Goal: Check status: Check status

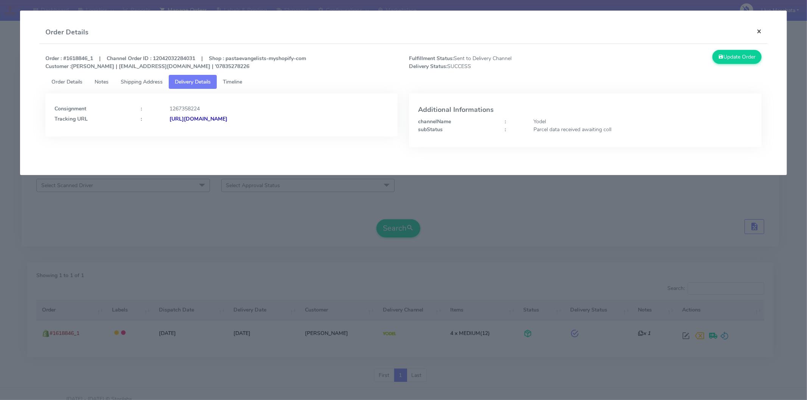
click at [758, 29] on button "×" at bounding box center [758, 31] width 17 height 20
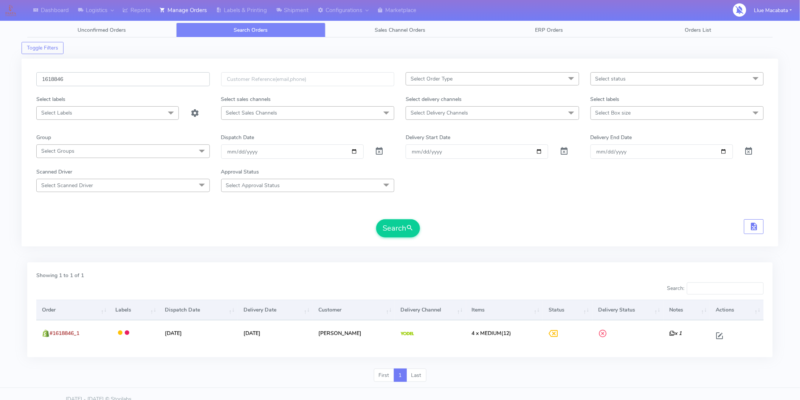
drag, startPoint x: 88, startPoint y: 85, endPoint x: 87, endPoint y: 82, distance: 3.9
click at [88, 85] on input "1618846" at bounding box center [123, 79] width 174 height 14
click at [87, 81] on input "1618846" at bounding box center [123, 79] width 174 height 14
click at [86, 80] on input "1618846" at bounding box center [123, 79] width 174 height 14
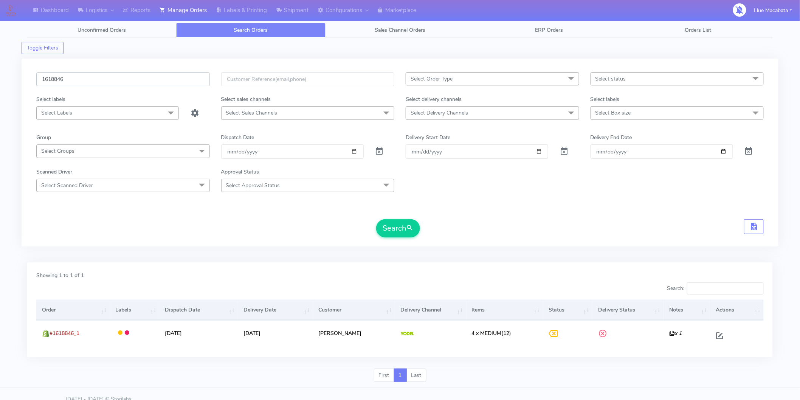
click at [86, 80] on input "1618846" at bounding box center [123, 79] width 174 height 14
paste input "9497"
type input "1619497"
drag, startPoint x: 395, startPoint y: 230, endPoint x: 354, endPoint y: 250, distance: 45.7
click at [396, 229] on button "Search" at bounding box center [398, 228] width 44 height 18
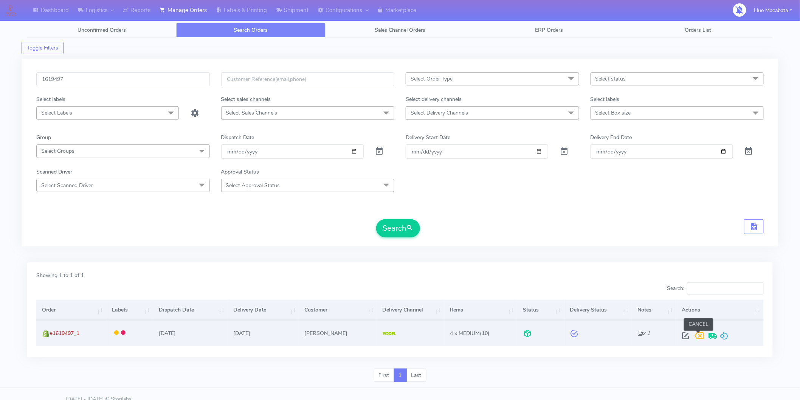
click at [689, 336] on span at bounding box center [686, 337] width 14 height 7
select select "5"
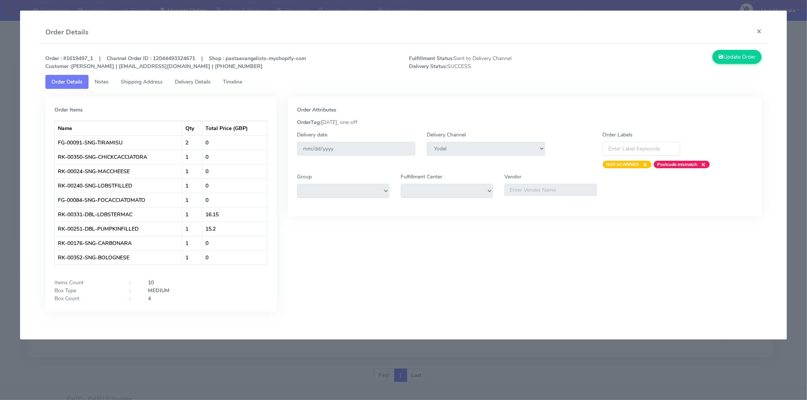
drag, startPoint x: 235, startPoint y: 78, endPoint x: 206, endPoint y: 81, distance: 29.3
click at [235, 77] on link "Timeline" at bounding box center [232, 82] width 31 height 14
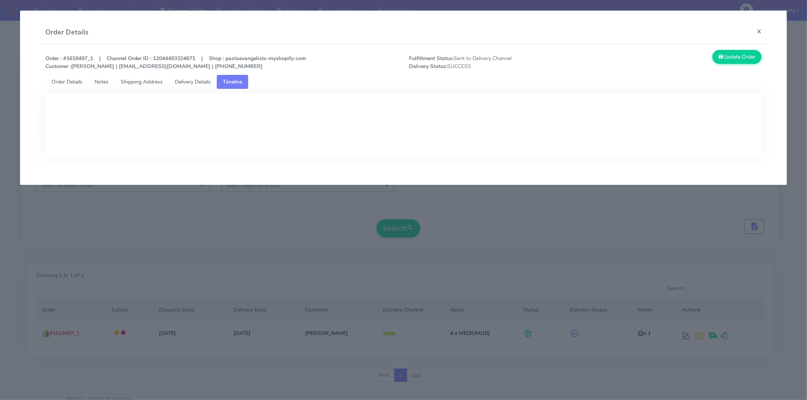
click at [206, 80] on span "Delivery Details" at bounding box center [193, 81] width 36 height 7
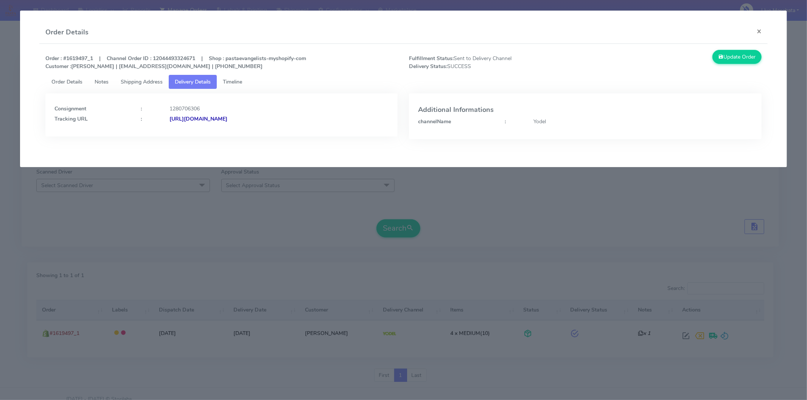
click at [227, 116] on strong "[URL][DOMAIN_NAME]" at bounding box center [198, 118] width 58 height 7
click at [240, 77] on link "Timeline" at bounding box center [232, 82] width 31 height 14
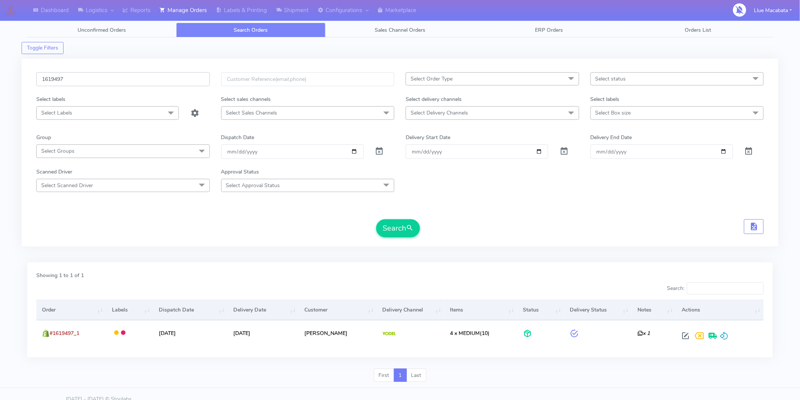
click at [88, 78] on input "1619497" at bounding box center [123, 79] width 174 height 14
paste input "8814"
type input "1618814"
drag, startPoint x: 399, startPoint y: 228, endPoint x: 353, endPoint y: 236, distance: 46.1
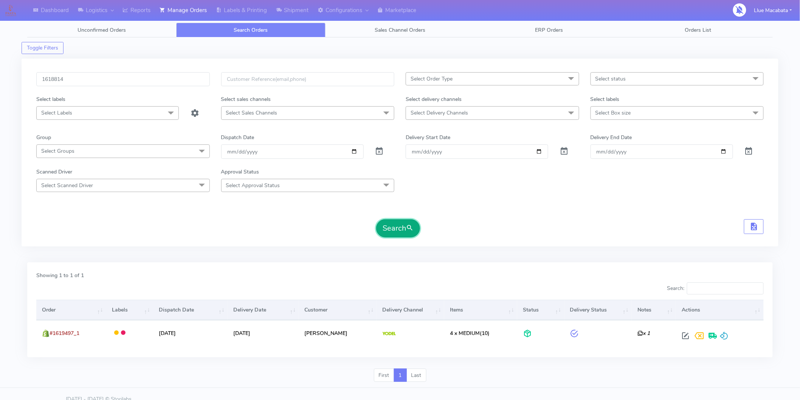
click at [398, 228] on button "Search" at bounding box center [398, 228] width 44 height 18
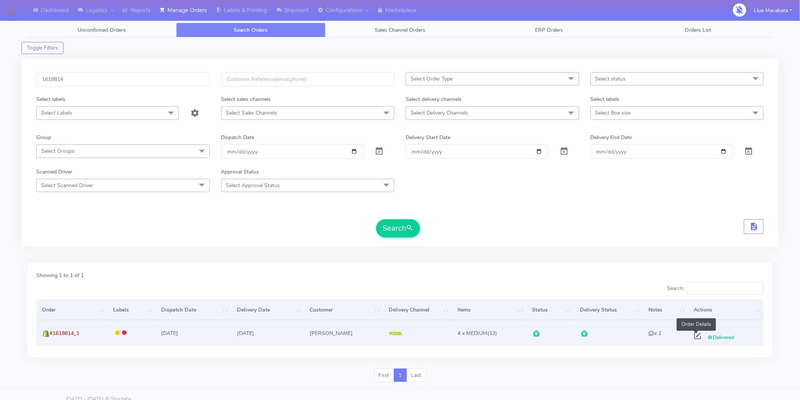
click at [694, 334] on span at bounding box center [698, 337] width 14 height 7
select select "5"
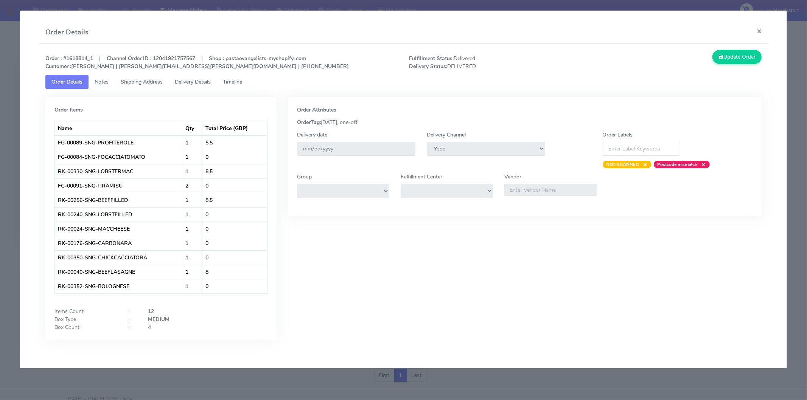
click at [235, 80] on span "Timeline" at bounding box center [232, 81] width 19 height 7
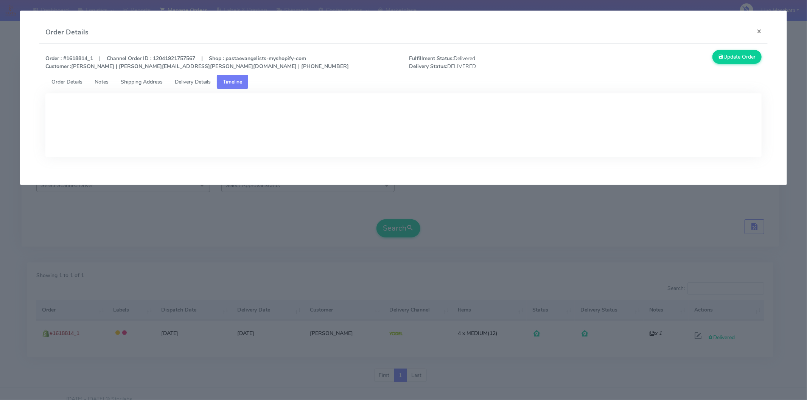
click at [207, 79] on span "Delivery Details" at bounding box center [193, 81] width 36 height 7
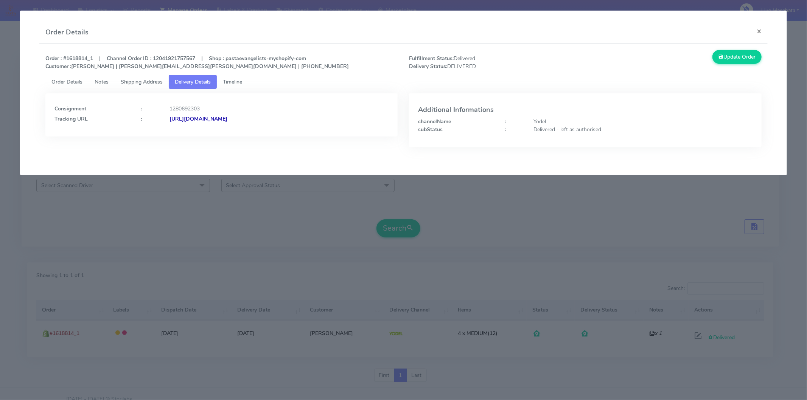
click at [227, 119] on strong "[URL][DOMAIN_NAME]" at bounding box center [198, 118] width 58 height 7
click at [759, 32] on button "×" at bounding box center [758, 31] width 17 height 20
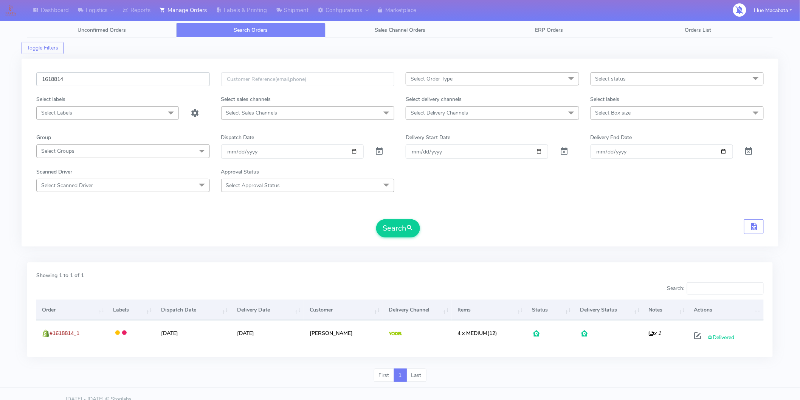
click at [88, 78] on input "1618814" at bounding box center [123, 79] width 174 height 14
paste input "85Z46WP1"
type input "85Z46WP1"
click at [88, 78] on input "85Z46WP1" at bounding box center [123, 79] width 174 height 14
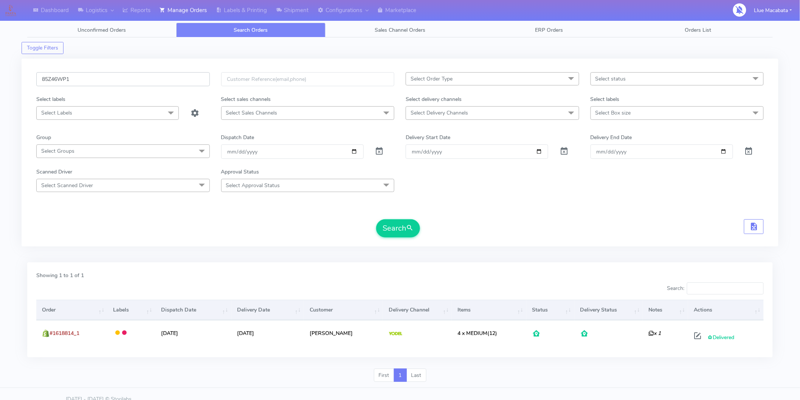
click at [88, 78] on input "85Z46WP1" at bounding box center [123, 79] width 174 height 14
click at [85, 86] on input "text" at bounding box center [123, 79] width 174 height 14
paste input "1618814"
type input "1618814"
click at [392, 222] on button "Search" at bounding box center [398, 228] width 44 height 18
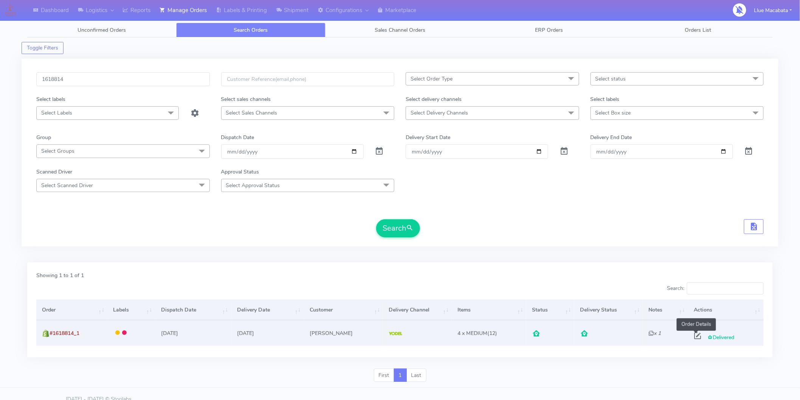
click at [696, 334] on span at bounding box center [698, 337] width 14 height 7
select select "5"
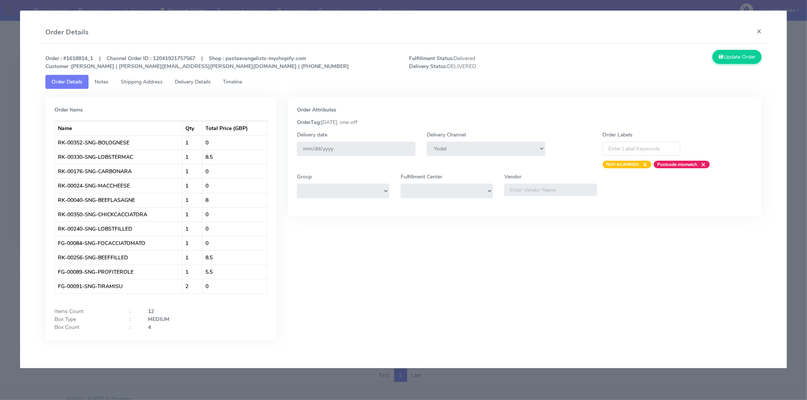
click at [236, 85] on span "Timeline" at bounding box center [232, 81] width 19 height 7
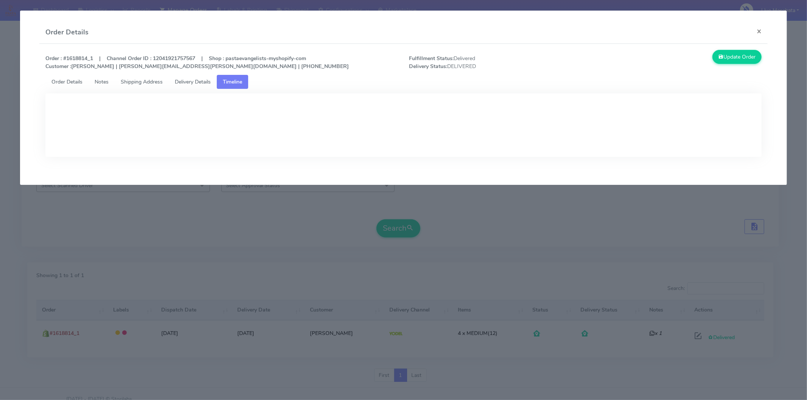
drag, startPoint x: 197, startPoint y: 81, endPoint x: 189, endPoint y: 84, distance: 8.1
click at [197, 81] on span "Delivery Details" at bounding box center [193, 81] width 36 height 7
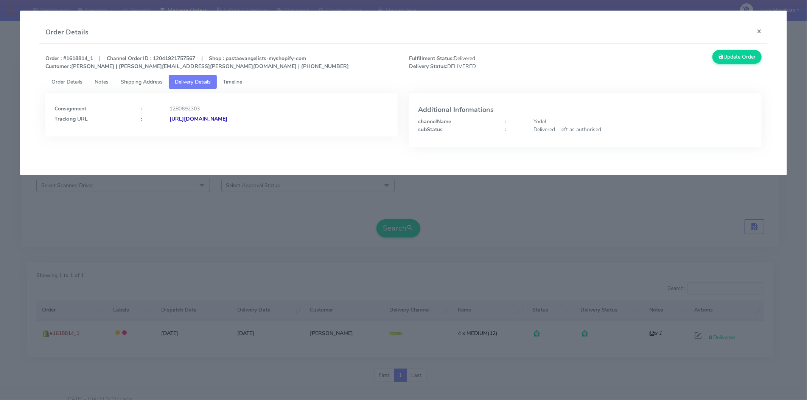
click at [227, 116] on strong "[URL][DOMAIN_NAME]" at bounding box center [198, 118] width 58 height 7
drag, startPoint x: 152, startPoint y: 84, endPoint x: 188, endPoint y: 84, distance: 35.9
click at [152, 84] on span "Shipping Address" at bounding box center [142, 81] width 42 height 7
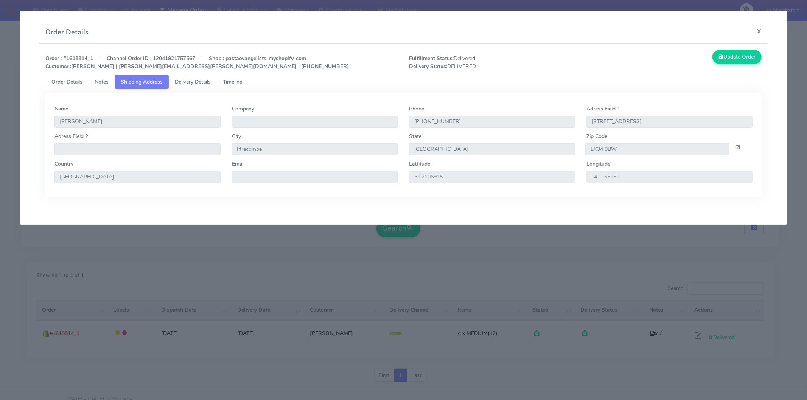
click at [231, 82] on span "Timeline" at bounding box center [232, 81] width 19 height 7
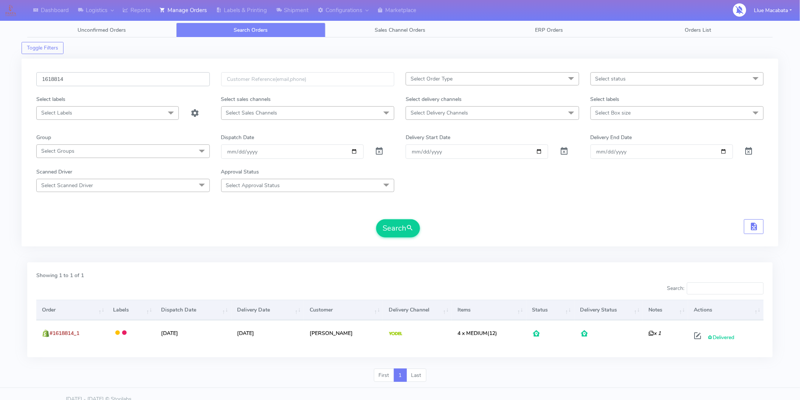
click at [87, 77] on input "1618814" at bounding box center [123, 79] width 174 height 14
click at [399, 229] on button "Search" at bounding box center [398, 228] width 44 height 18
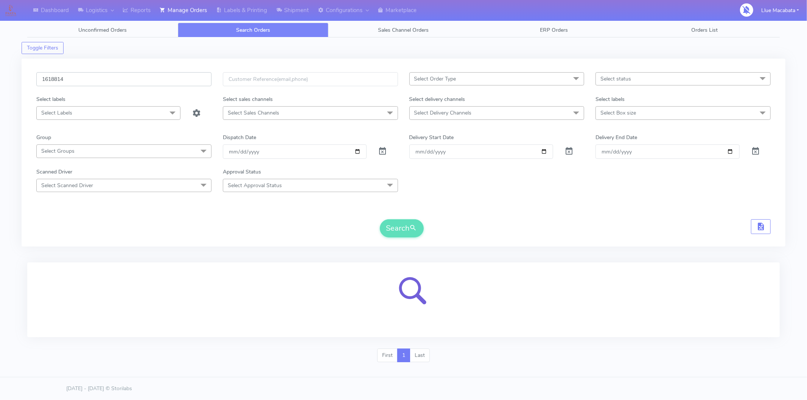
click at [90, 80] on input "1618814" at bounding box center [123, 79] width 175 height 14
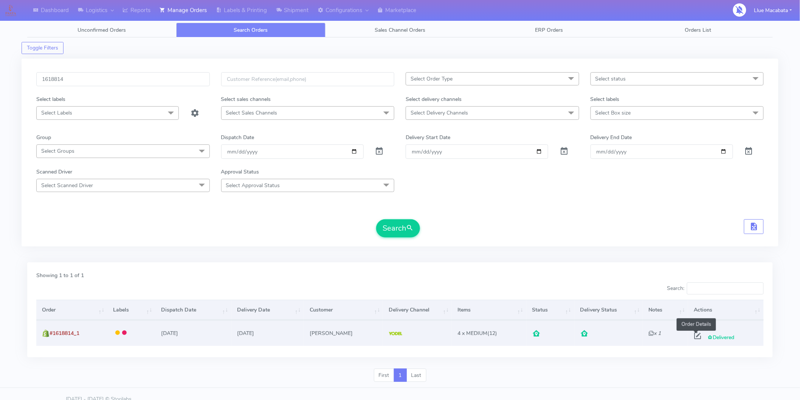
click at [695, 337] on span at bounding box center [698, 337] width 14 height 7
select select "5"
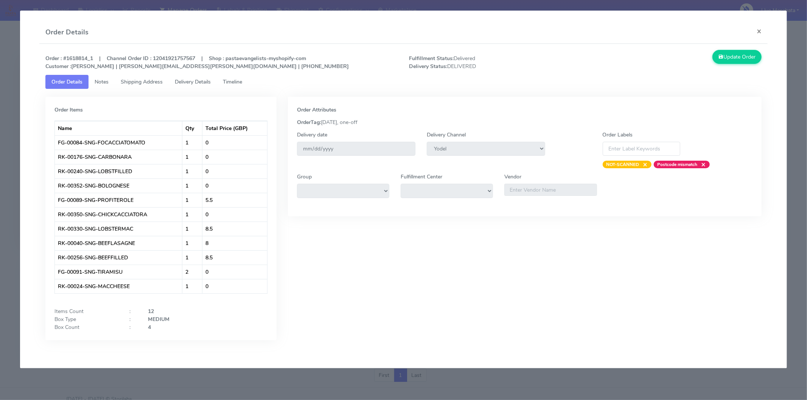
click at [433, 285] on div "Order Attributes OrderTag: [DATE], one-off Delivery date [DATE] Delivery Channe…" at bounding box center [524, 224] width 485 height 255
click at [763, 28] on button "×" at bounding box center [758, 31] width 17 height 20
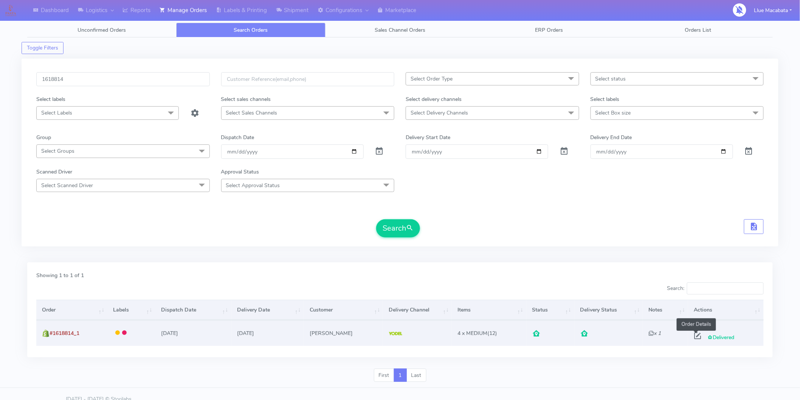
click at [703, 333] on div "Delivered Order Details" at bounding box center [724, 336] width 67 height 14
click at [693, 334] on span at bounding box center [698, 337] width 14 height 7
select select "5"
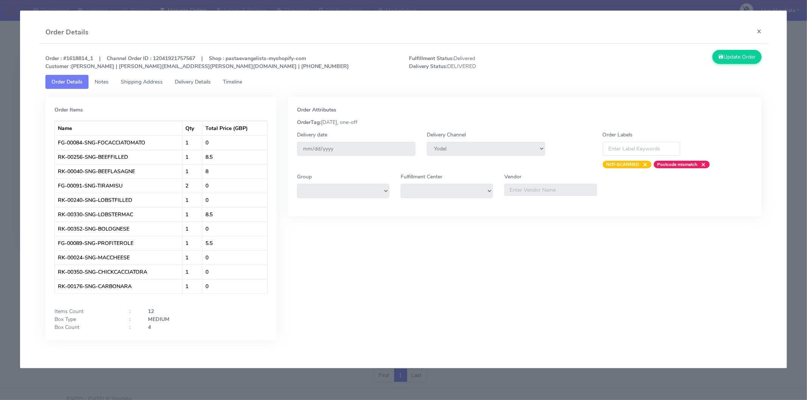
click at [235, 76] on link "Timeline" at bounding box center [232, 82] width 31 height 14
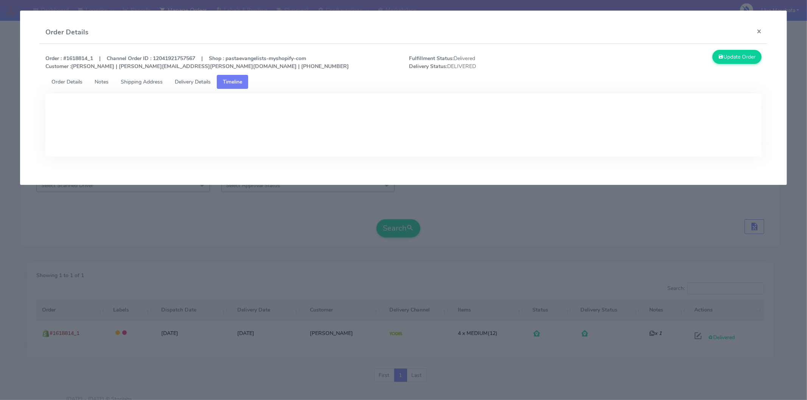
click at [206, 80] on span "Delivery Details" at bounding box center [193, 81] width 36 height 7
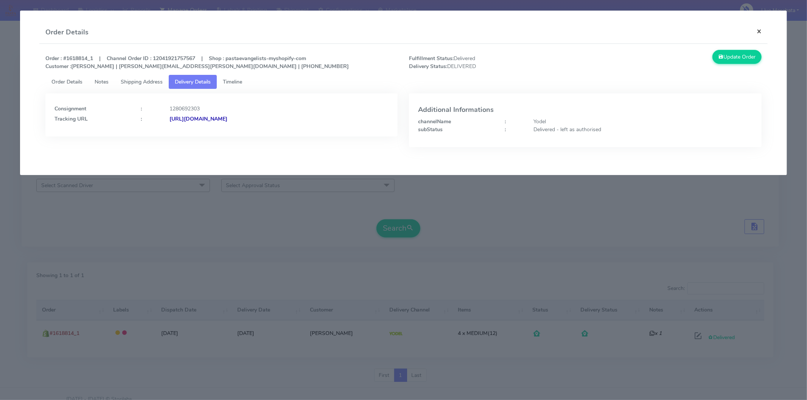
drag, startPoint x: 761, startPoint y: 28, endPoint x: 386, endPoint y: 73, distance: 378.2
click at [760, 28] on button "×" at bounding box center [758, 31] width 17 height 20
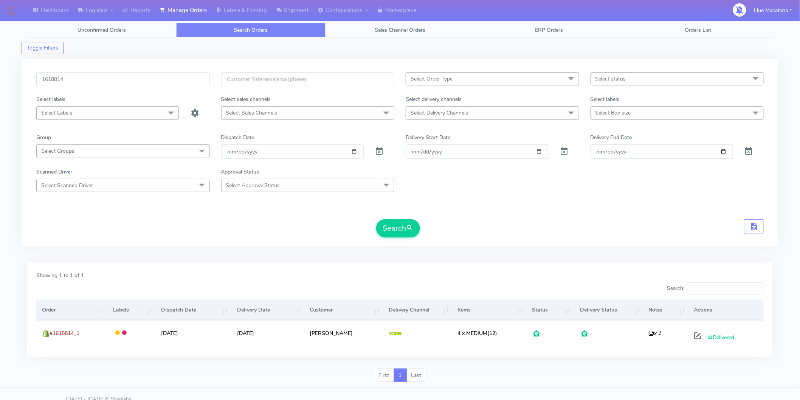
click at [65, 86] on div "1618814" at bounding box center [123, 83] width 185 height 23
click at [67, 83] on input "1618814" at bounding box center [123, 79] width 174 height 14
paste input "9653"
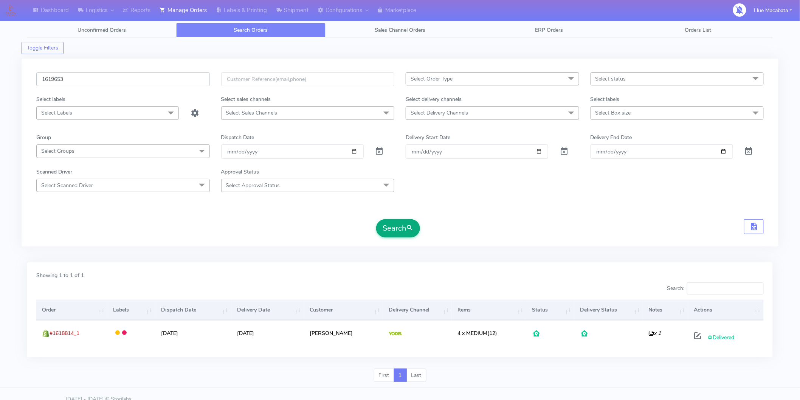
type input "1619653"
click at [418, 223] on button "Search" at bounding box center [398, 228] width 44 height 18
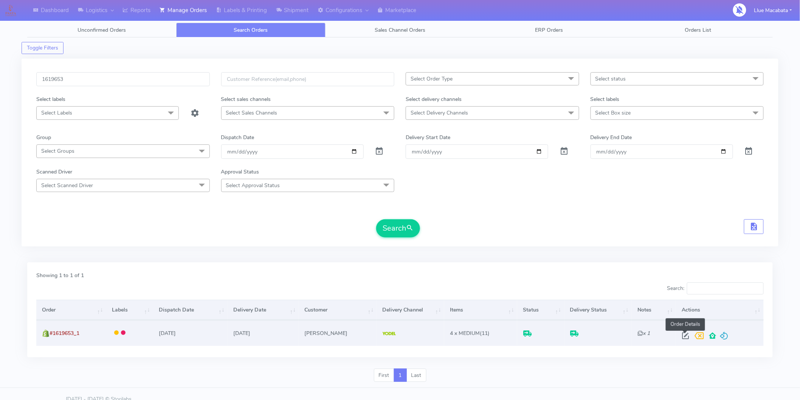
click at [680, 339] on span at bounding box center [686, 337] width 14 height 7
select select "5"
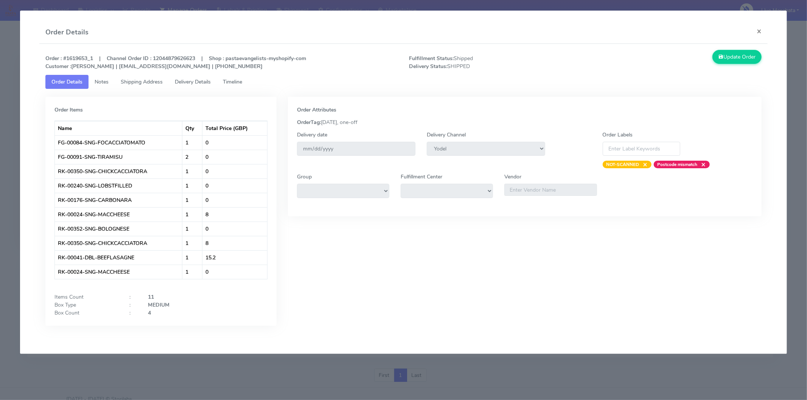
click at [232, 80] on span "Timeline" at bounding box center [232, 81] width 19 height 7
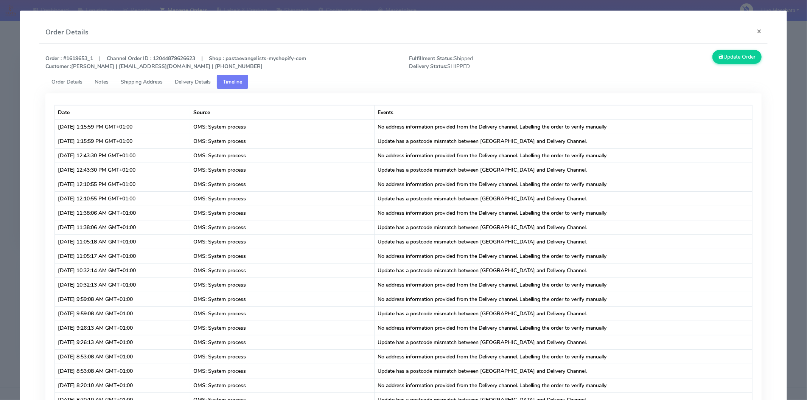
click at [191, 78] on span "Delivery Details" at bounding box center [193, 81] width 36 height 7
